Goal: Find specific page/section: Find specific page/section

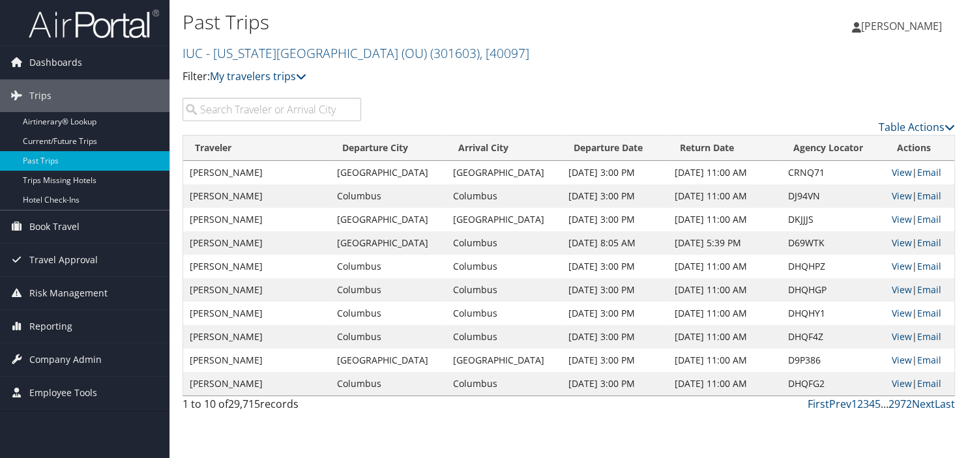
click at [246, 109] on input "search" at bounding box center [271, 109] width 179 height 23
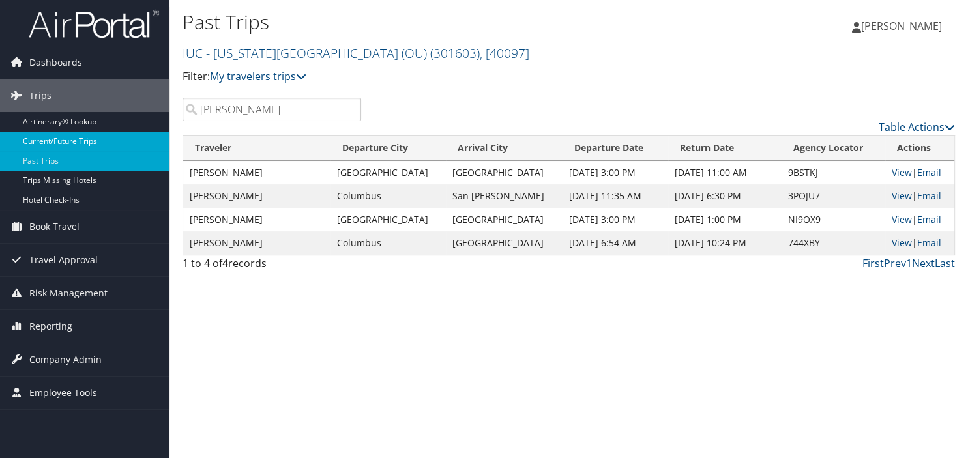
type input "[PERSON_NAME]"
click at [48, 141] on link "Current/Future Trips" at bounding box center [84, 142] width 169 height 20
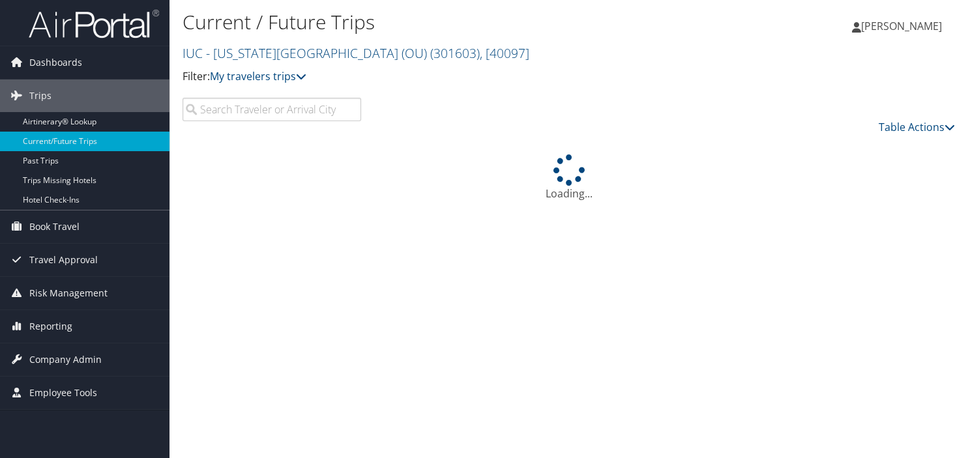
drag, startPoint x: 227, startPoint y: 104, endPoint x: 228, endPoint y: 98, distance: 6.5
click at [228, 98] on input "search" at bounding box center [271, 109] width 179 height 23
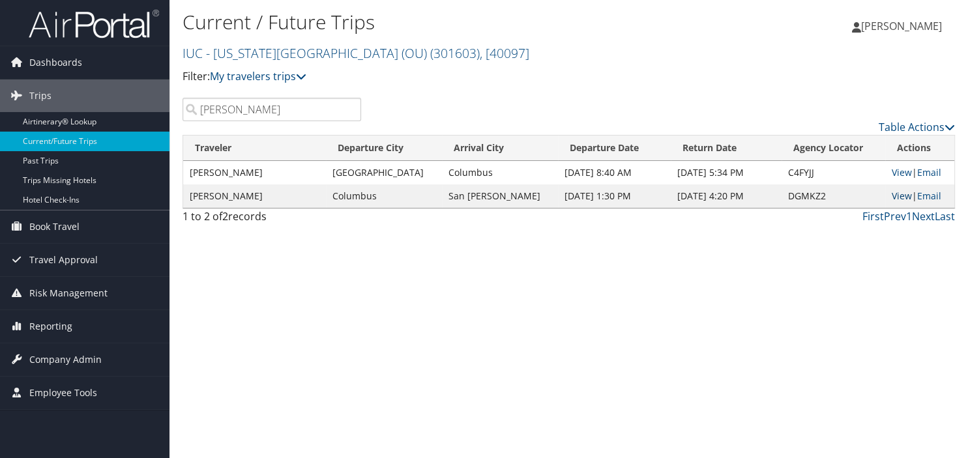
type input "[PERSON_NAME]"
click at [895, 195] on link "View" at bounding box center [902, 196] width 20 height 12
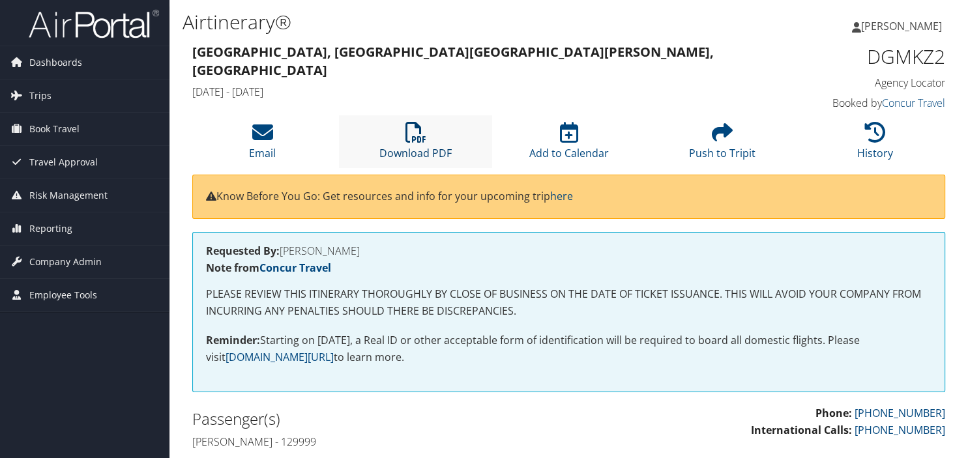
click at [422, 151] on link "Download PDF" at bounding box center [415, 144] width 72 height 31
